Goal: Navigation & Orientation: Find specific page/section

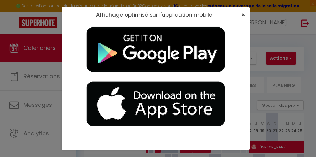
click at [240, 14] on span "×" at bounding box center [243, 15] width 3 height 8
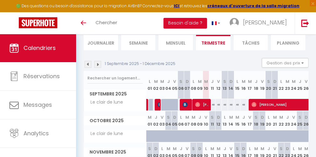
scroll to position [43, 0]
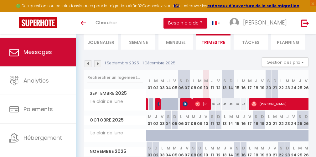
click at [53, 50] on link "Messages" at bounding box center [38, 52] width 76 height 28
select select "message"
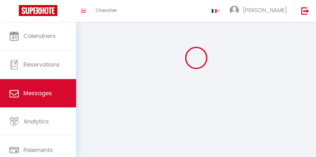
scroll to position [18, 0]
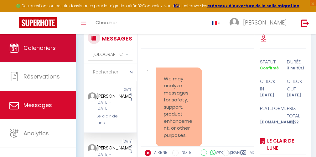
scroll to position [4286, 0]
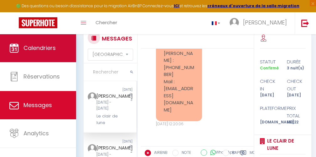
click at [56, 50] on link "Calendriers" at bounding box center [38, 48] width 76 height 28
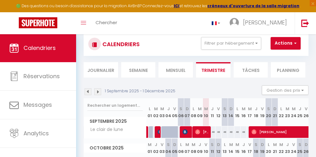
scroll to position [16, 0]
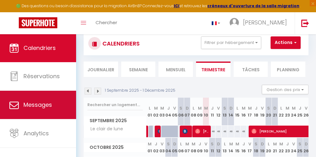
click at [38, 103] on span "Messages" at bounding box center [38, 105] width 29 height 8
select select "message"
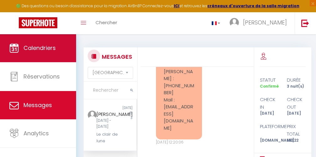
click at [34, 51] on span "Calendriers" at bounding box center [40, 48] width 32 height 8
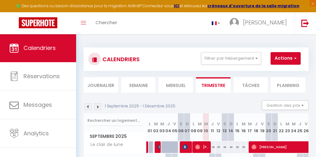
click at [183, 100] on div "1 Septembre 2025 - 1 Décembre 2025 Gestion des prix Nb Nuits minimum Règles Dis…" at bounding box center [196, 106] width 225 height 13
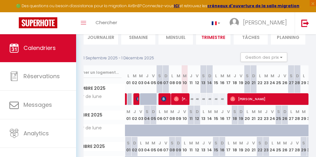
scroll to position [0, 19]
